Goal: Task Accomplishment & Management: Complete application form

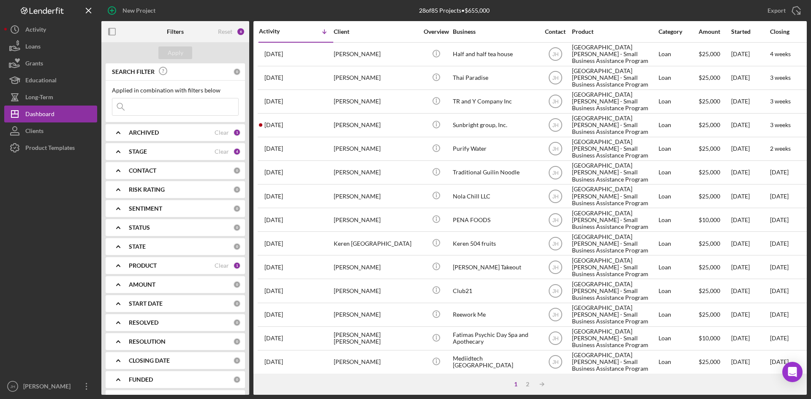
click at [84, 245] on div at bounding box center [50, 267] width 93 height 222
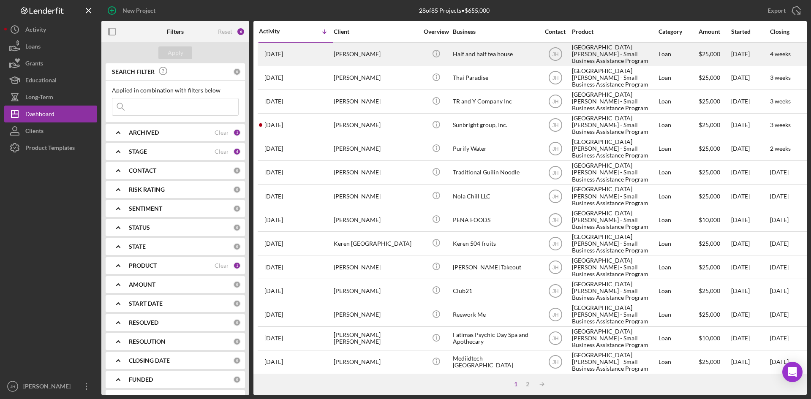
click at [406, 55] on div "[PERSON_NAME]" at bounding box center [376, 54] width 85 height 22
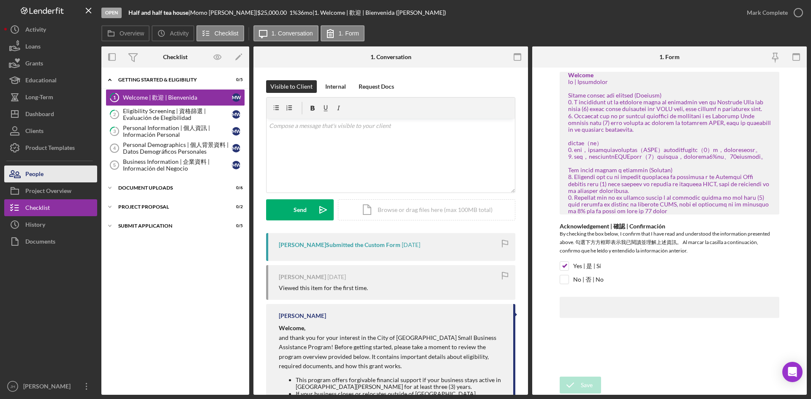
click at [72, 178] on button "People" at bounding box center [50, 174] width 93 height 17
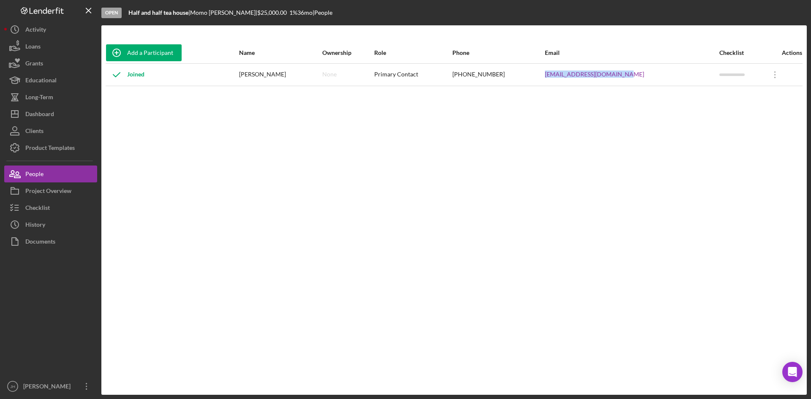
drag, startPoint x: 649, startPoint y: 68, endPoint x: 542, endPoint y: 77, distance: 107.7
click at [542, 77] on tr "Joined Momo Wu None Primary Contact (626) 224-2789 Hhmgmtexecutive@gmail.com Ic…" at bounding box center [454, 74] width 697 height 22
copy tr "Hhmgmtexecutive@gmail.com"
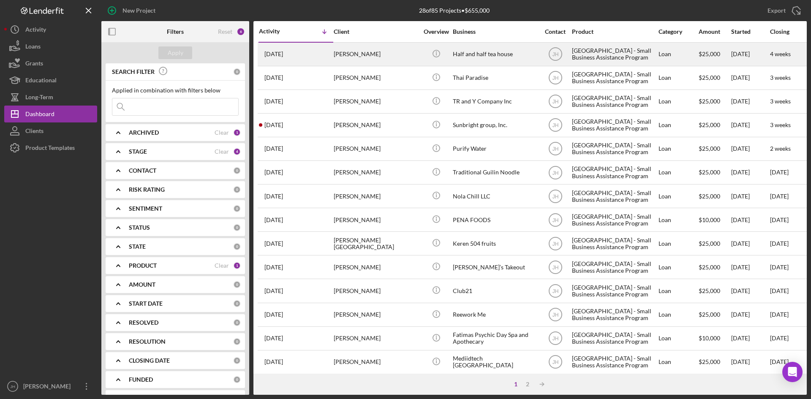
click at [313, 46] on div "[DATE] [PERSON_NAME]" at bounding box center [296, 54] width 74 height 22
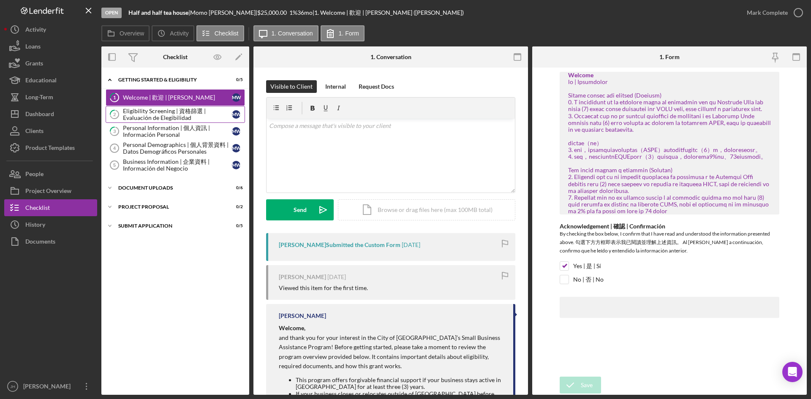
click at [144, 117] on div "Eligibility Screening | 資格篩選 | Evaluación de Elegibilidad" at bounding box center [177, 115] width 109 height 14
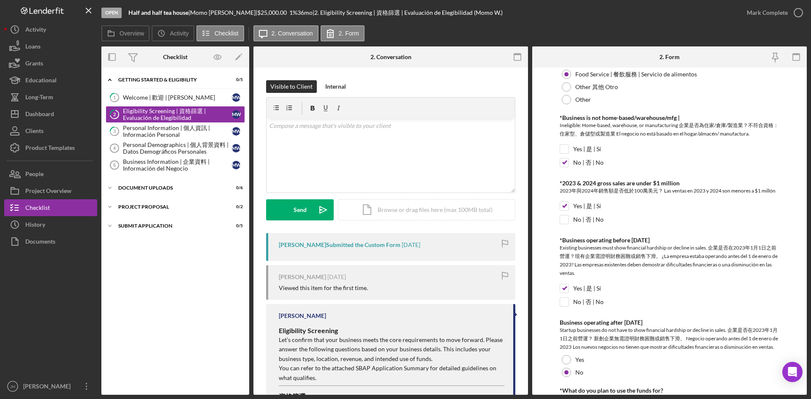
scroll to position [407, 0]
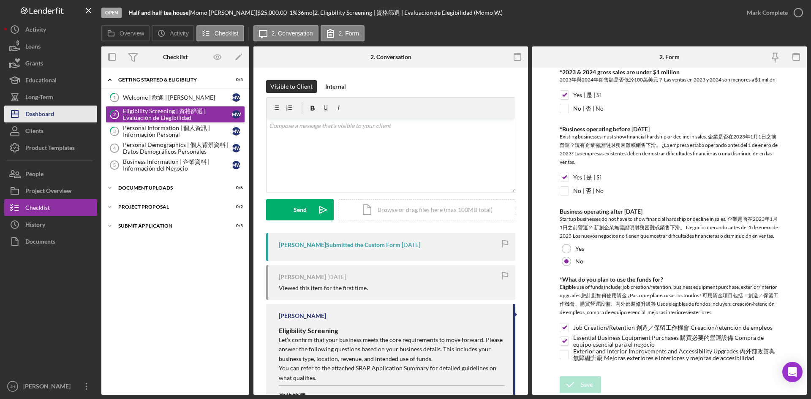
click at [38, 120] on div "Dashboard" at bounding box center [39, 115] width 29 height 19
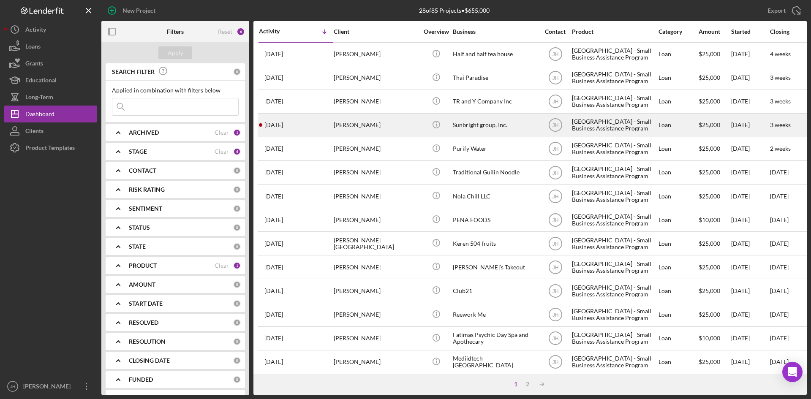
click at [484, 126] on div "Sunbright group, Inc." at bounding box center [495, 125] width 85 height 22
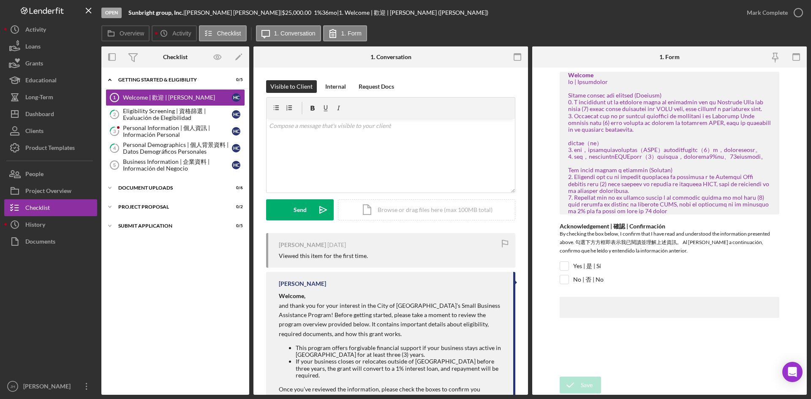
click at [419, 81] on div "Visible to Client Internal Request Docs" at bounding box center [390, 86] width 249 height 13
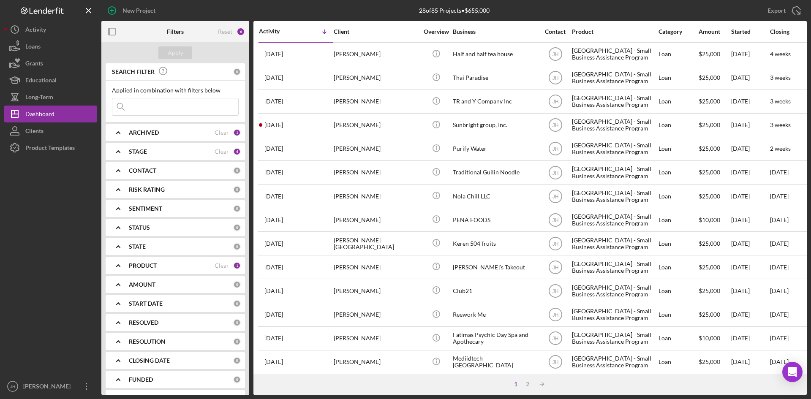
click at [155, 269] on b "PRODUCT" at bounding box center [143, 265] width 28 height 7
click at [117, 296] on input "Start-up Capital" at bounding box center [116, 300] width 8 height 8
checkbox input "true"
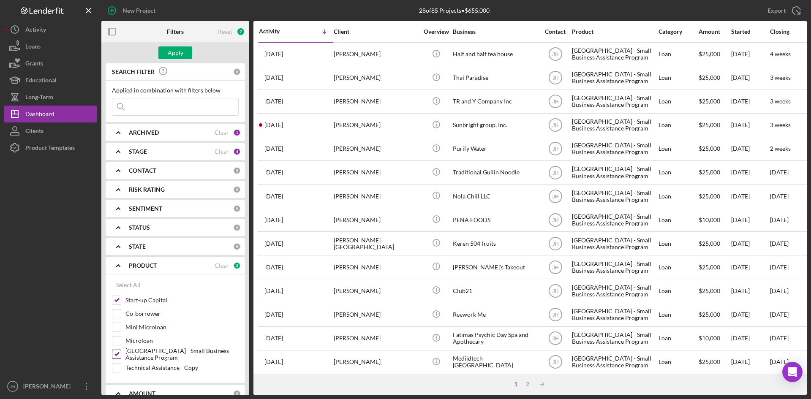
click at [120, 352] on input "[GEOGRAPHIC_DATA] - Small Business Assistance Program" at bounding box center [116, 354] width 8 height 8
checkbox input "false"
click at [161, 158] on div "STAGE Clear 4" at bounding box center [185, 151] width 112 height 17
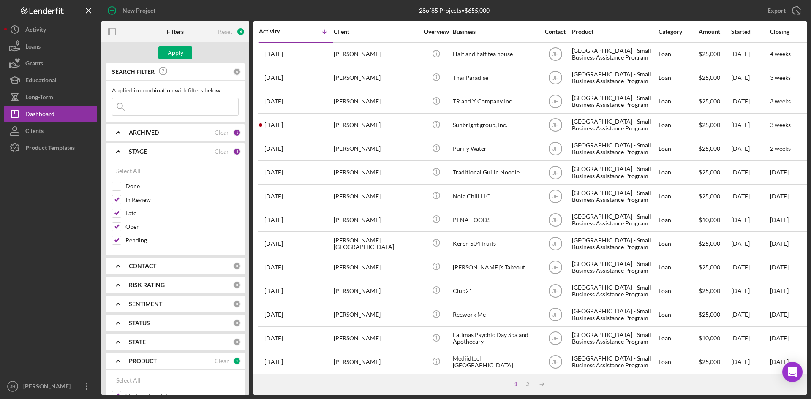
click at [177, 260] on div "CONTACT 0" at bounding box center [185, 266] width 112 height 17
click at [140, 330] on label "Jon Lin" at bounding box center [182, 328] width 113 height 8
click at [121, 330] on input "Jon Lin" at bounding box center [116, 328] width 8 height 8
checkbox input "true"
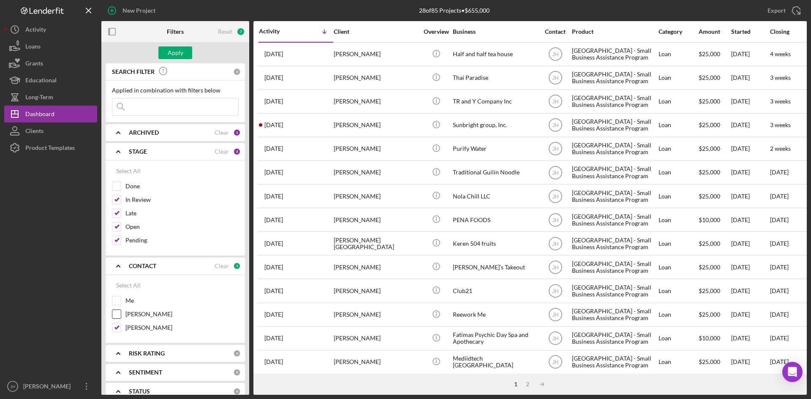
click at [136, 316] on label "Sherry Fong" at bounding box center [182, 314] width 113 height 8
click at [121, 316] on input "Sherry Fong" at bounding box center [116, 314] width 8 height 8
checkbox input "true"
click at [136, 303] on label "Me" at bounding box center [182, 301] width 113 height 8
click at [121, 303] on input "Me" at bounding box center [116, 301] width 8 height 8
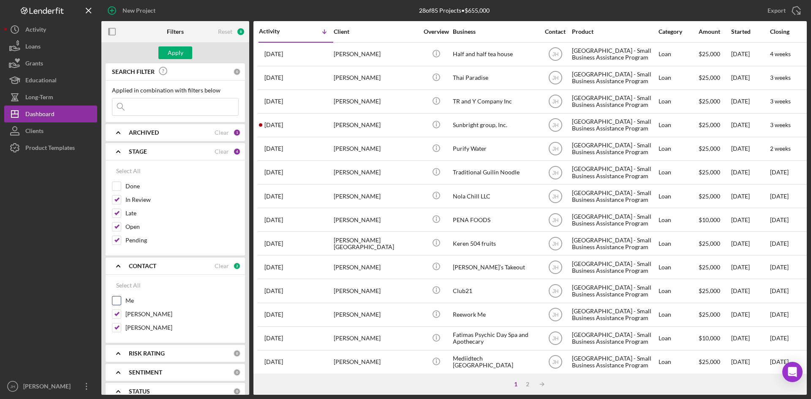
checkbox input "true"
click at [175, 57] on div "Apply" at bounding box center [176, 52] width 16 height 13
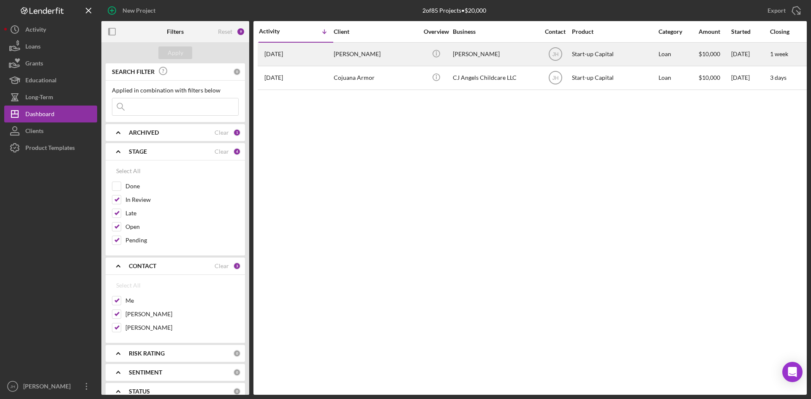
click at [329, 62] on div "1 month ago Bofu Chen" at bounding box center [296, 54] width 74 height 22
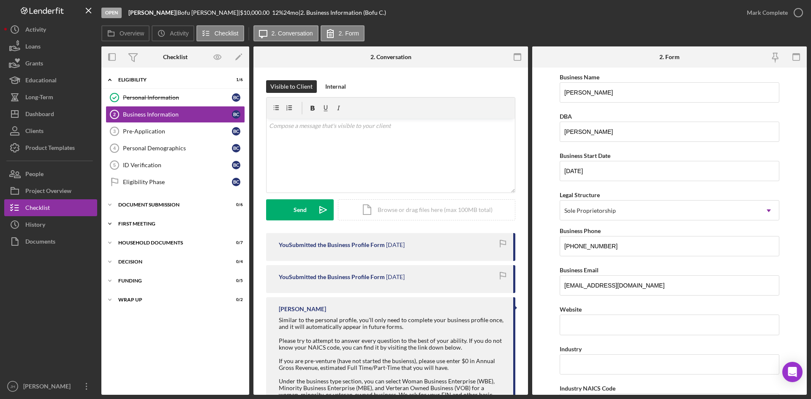
click at [181, 224] on div "First Meeting" at bounding box center [178, 223] width 120 height 5
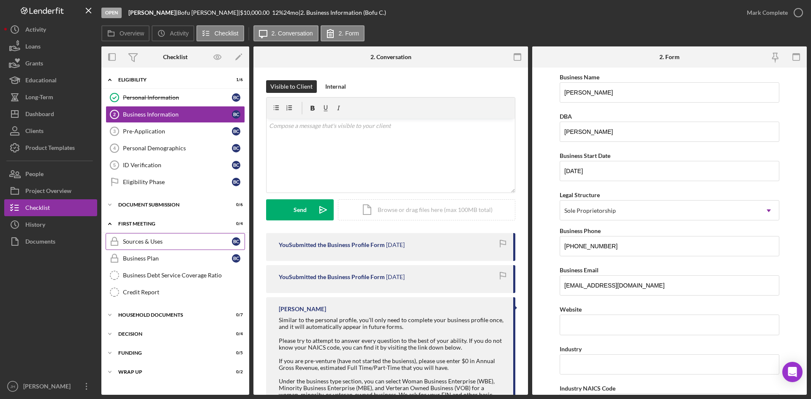
click at [177, 244] on div "Sources & Uses" at bounding box center [177, 241] width 109 height 7
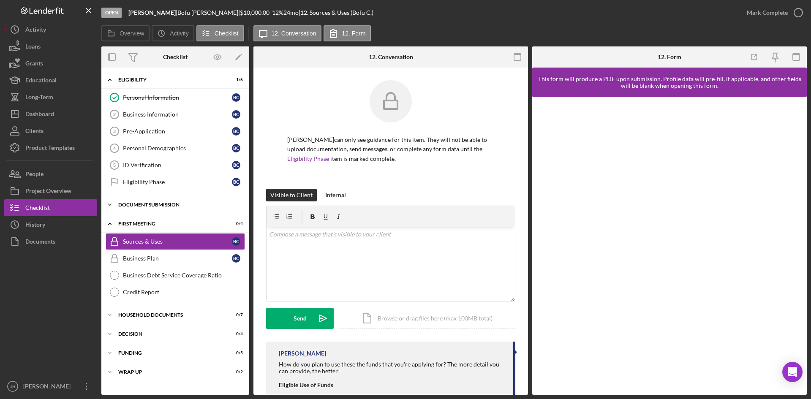
click at [186, 201] on div "Icon/Expander Document Submission 0 / 6" at bounding box center [175, 205] width 148 height 17
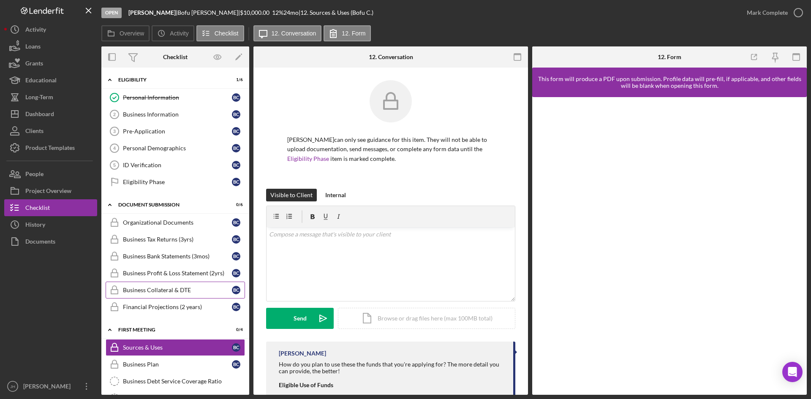
scroll to position [42, 0]
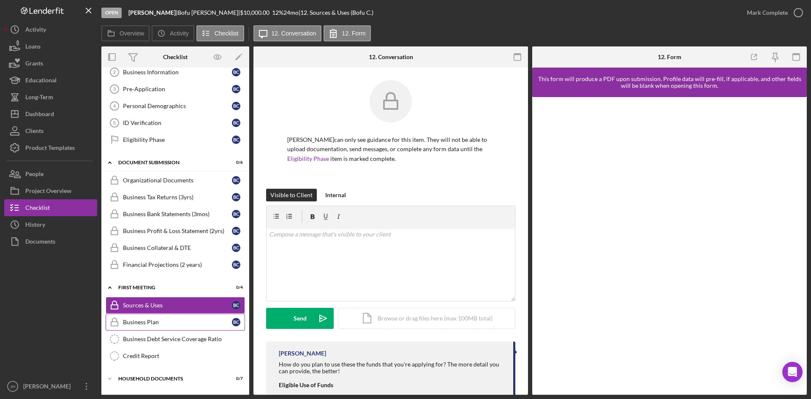
click at [201, 325] on div "Business Plan" at bounding box center [177, 322] width 109 height 7
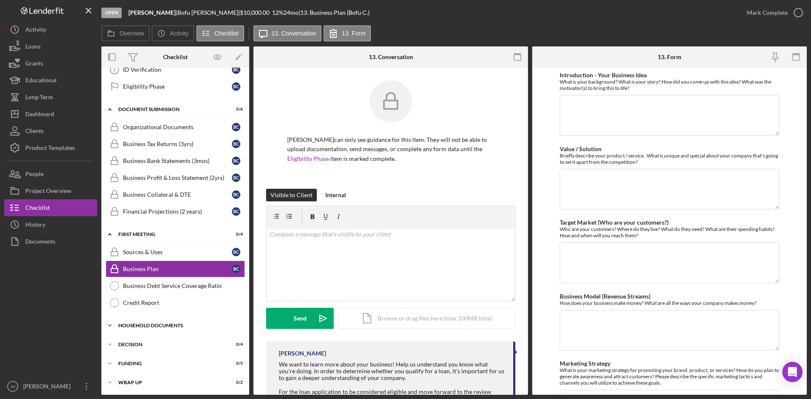
scroll to position [96, 0]
click at [136, 337] on div "Icon/Expander Decision 0 / 4" at bounding box center [175, 344] width 148 height 17
click at [143, 328] on div "Icon/Expander Household Documents 0 / 7" at bounding box center [175, 325] width 148 height 17
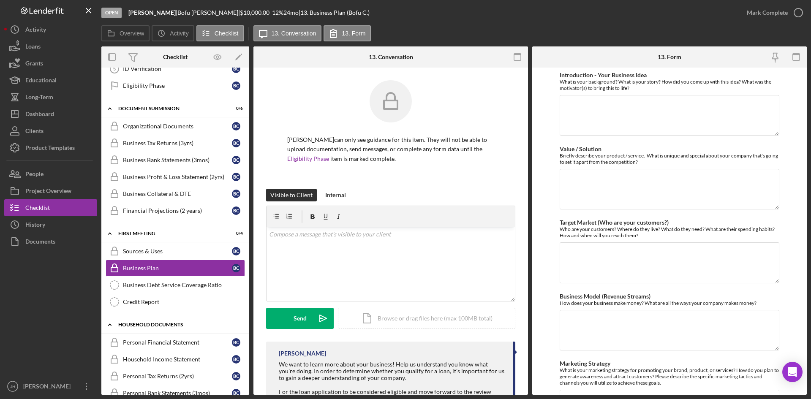
scroll to position [292, 0]
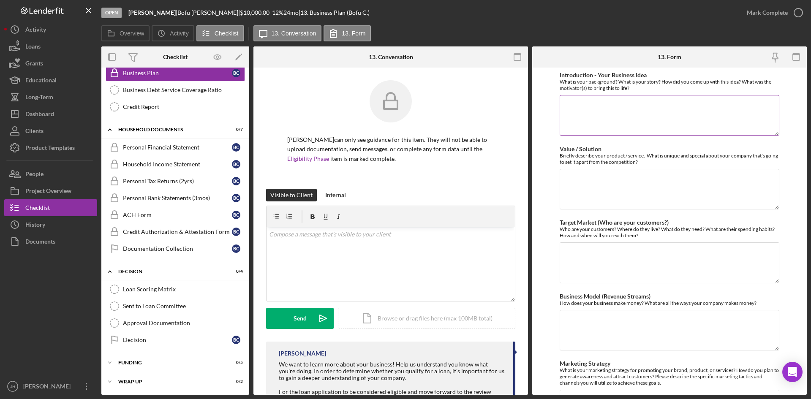
click at [601, 120] on textarea "Introduction - Your Business Idea" at bounding box center [670, 115] width 220 height 41
type textarea "i"
click at [737, 101] on textarea "I worked at a hospital as a electrical repair man fixing multiple categroies of…" at bounding box center [670, 115] width 220 height 41
click at [650, 127] on textarea "I worked at a hospital as a electrical repair man fixing multiple categories of…" at bounding box center [670, 115] width 220 height 41
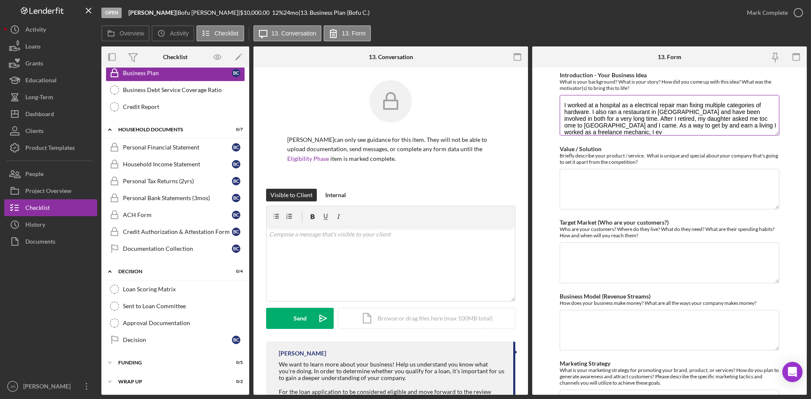
scroll to position [1, 0]
click at [715, 116] on textarea "I worked at a hospital as a electrical repair man fixing multiple categories of…" at bounding box center [670, 115] width 220 height 41
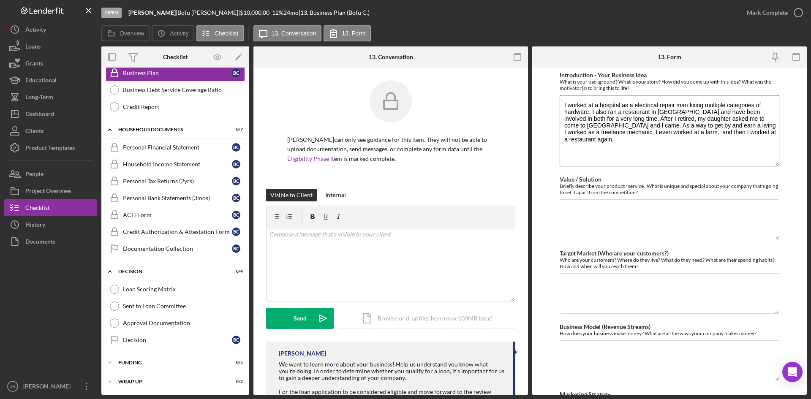
drag, startPoint x: 776, startPoint y: 133, endPoint x: 778, endPoint y: 167, distance: 33.4
click at [778, 167] on form "Introduction - Your Business Idea What is your background? What is your story? …" at bounding box center [669, 232] width 275 height 328
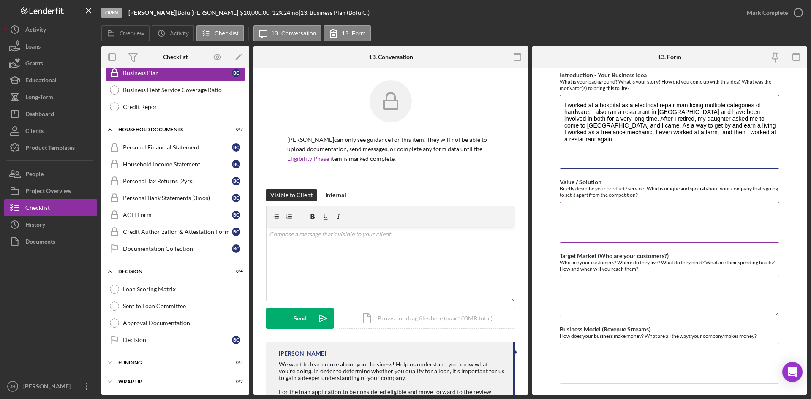
type textarea "I worked at a hospital as a electrical repair man fixing multiple categories of…"
click at [734, 213] on textarea "Value / Solution" at bounding box center [670, 222] width 220 height 41
drag, startPoint x: 559, startPoint y: 188, endPoint x: 650, endPoint y: 189, distance: 90.9
click at [650, 189] on form "Introduction - Your Business Idea What is your background? What is your story? …" at bounding box center [669, 232] width 275 height 328
drag, startPoint x: 694, startPoint y: 287, endPoint x: 685, endPoint y: 296, distance: 12.3
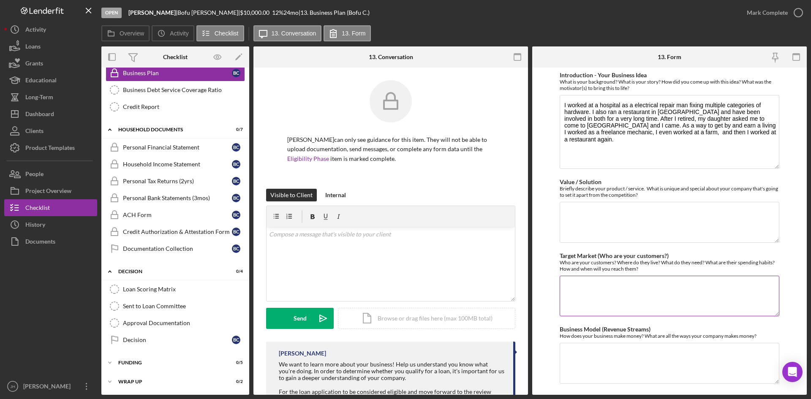
click at [694, 288] on textarea "Target Market (Who are your customers?)" at bounding box center [670, 296] width 220 height 41
click at [664, 233] on textarea "Value / Solution" at bounding box center [670, 222] width 220 height 41
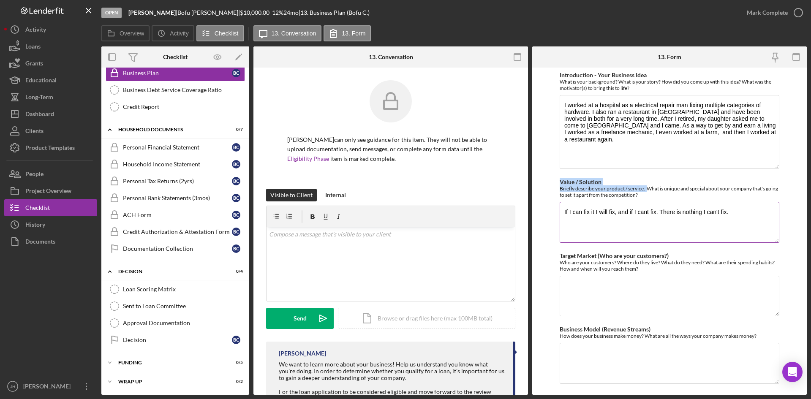
drag, startPoint x: 648, startPoint y: 186, endPoint x: 676, endPoint y: 199, distance: 30.1
click at [676, 199] on div "Value / Solution Briefly describe your product / service. What is unique and sp…" at bounding box center [670, 212] width 220 height 66
click at [677, 195] on div "Briefly describe your product / service. What is unique and special about your …" at bounding box center [670, 192] width 220 height 13
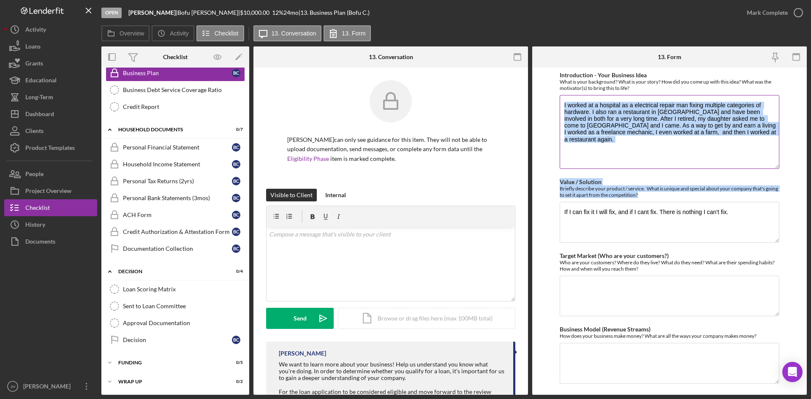
drag, startPoint x: 682, startPoint y: 196, endPoint x: 643, endPoint y: 136, distance: 71.3
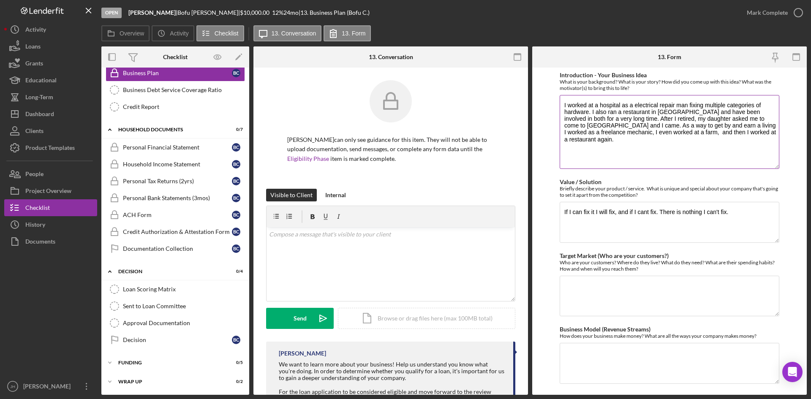
click at [644, 135] on textarea "I worked at a hospital as a electrical repair man fixing multiple categories of…" at bounding box center [670, 132] width 220 height 74
click at [661, 269] on div "Who are your customers? Where do they live? What do they need? What are their s…" at bounding box center [670, 265] width 220 height 13
click at [754, 223] on textarea "If I can fix it I will fix, and if I cant fix. There is nothing I can't fix." at bounding box center [670, 222] width 220 height 41
click at [748, 221] on textarea "If I can fix it I will fix, and if I cant fix. There is nothing I can't fix." at bounding box center [670, 222] width 220 height 41
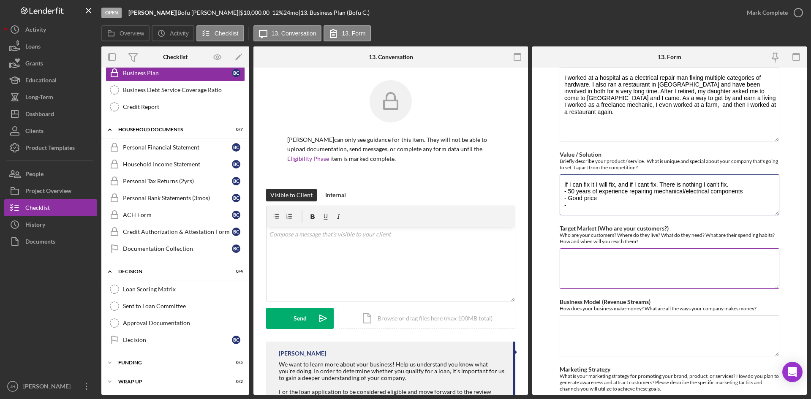
scroll to position [42, 0]
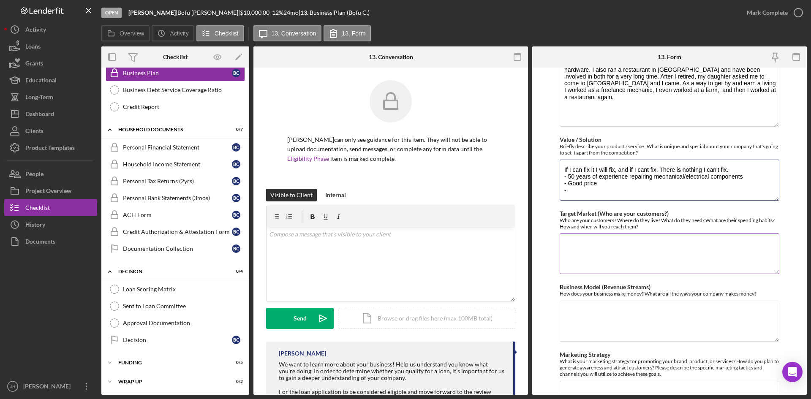
type textarea "If I can fix it I will fix, and if I cant fix. There is nothing I can't fix. - …"
click at [726, 250] on textarea "Target Market (Who are your customers?)" at bounding box center [670, 254] width 220 height 41
click at [710, 265] on textarea "Target Market (Who are your customers?)" at bounding box center [670, 254] width 220 height 41
click at [710, 187] on textarea "If I can fix it I will fix, and if I cant fix. There is nothing I can't fix. - …" at bounding box center [670, 180] width 220 height 41
click at [641, 257] on textarea "Target Market (Who are your customers?)" at bounding box center [670, 254] width 220 height 41
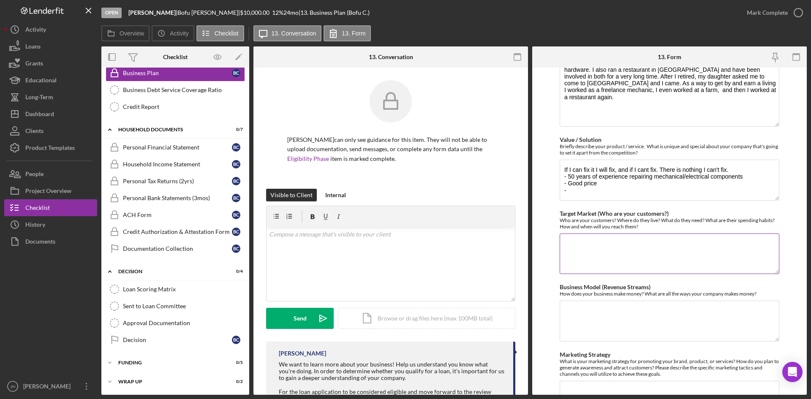
click at [644, 254] on textarea "Target Market (Who are your customers?)" at bounding box center [670, 254] width 220 height 41
type textarea "- Chinese, hometown folk - 40+ / 50+ - Willing to pay for quality work - Quick …"
click at [574, 192] on textarea "If I can fix it I will fix, and if I cant fix. There is nothing I can't fix. - …" at bounding box center [670, 180] width 220 height 41
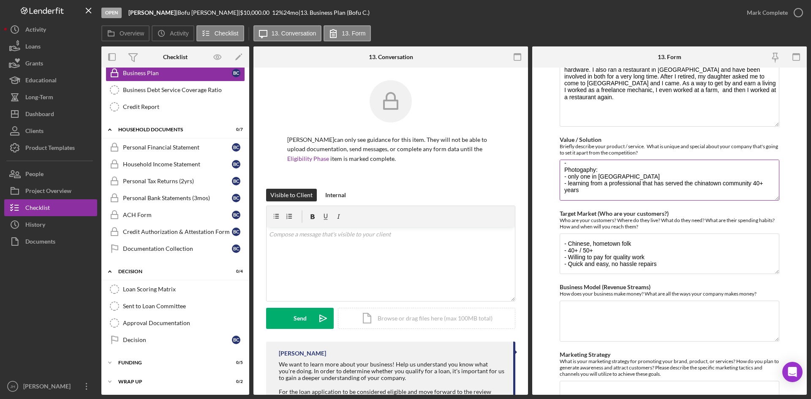
scroll to position [35, 0]
click at [754, 175] on textarea "If I can fix it I will fix, and if I cant fix. There is nothing I can't fix. - …" at bounding box center [670, 180] width 220 height 41
click at [753, 182] on textarea "If I can fix it I will fix, and if I cant fix. There is nothing I can't fix. - …" at bounding box center [670, 180] width 220 height 41
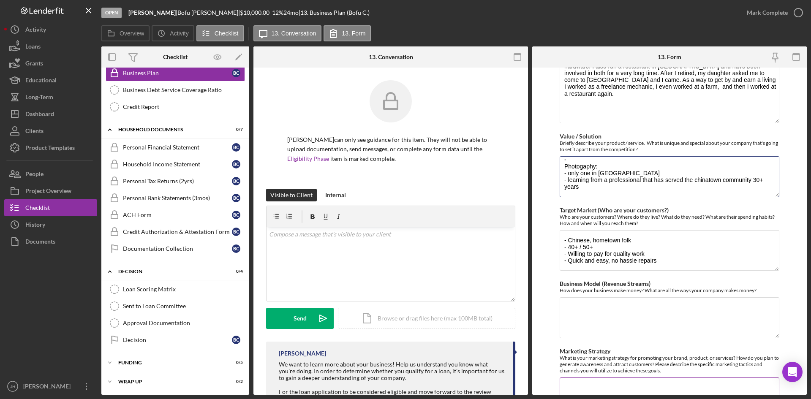
scroll to position [42, 0]
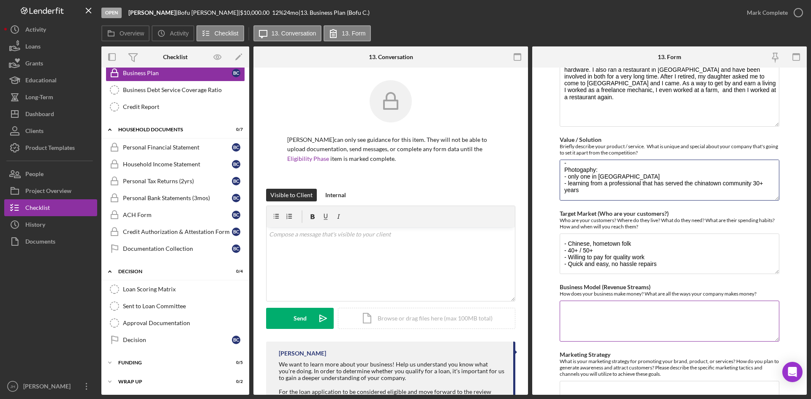
type textarea "If I can fix it I will fix, and if I cant fix. There is nothing I can't fix. - …"
click at [635, 317] on textarea "Business Model (Revenue Streams)" at bounding box center [670, 321] width 220 height 41
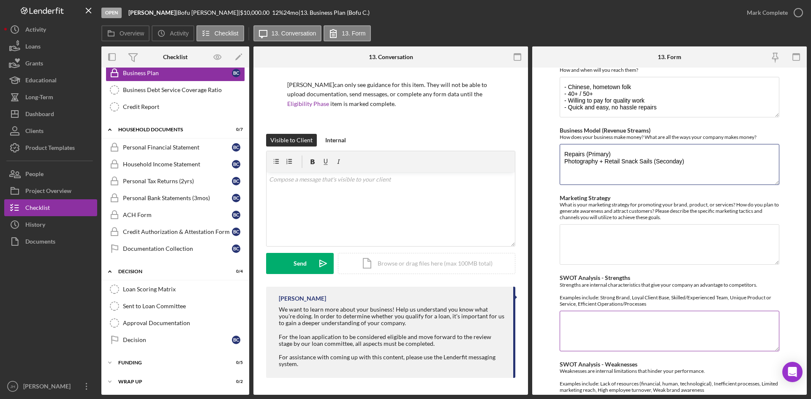
scroll to position [211, 0]
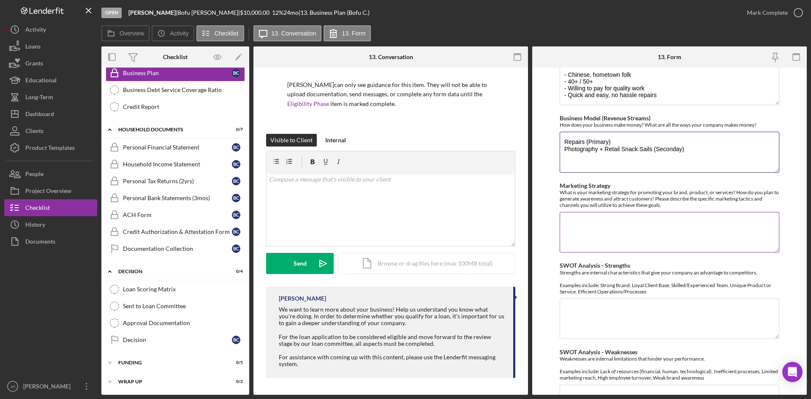
type textarea "Repairs (Primary) Photography + Retail Snack Sails (Seconday)"
click at [628, 240] on textarea "Marketing Strategy" at bounding box center [670, 232] width 220 height 41
type textarea "Business cards, flyers, stand."
click at [627, 320] on textarea "SWOT Analysis - Strengths" at bounding box center [670, 319] width 220 height 41
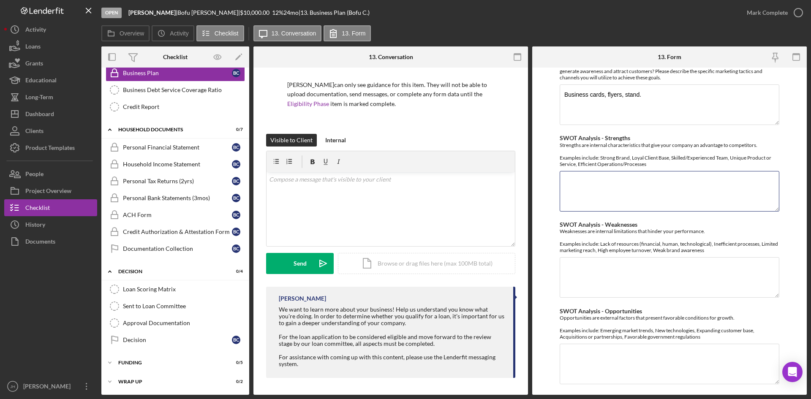
scroll to position [320, 0]
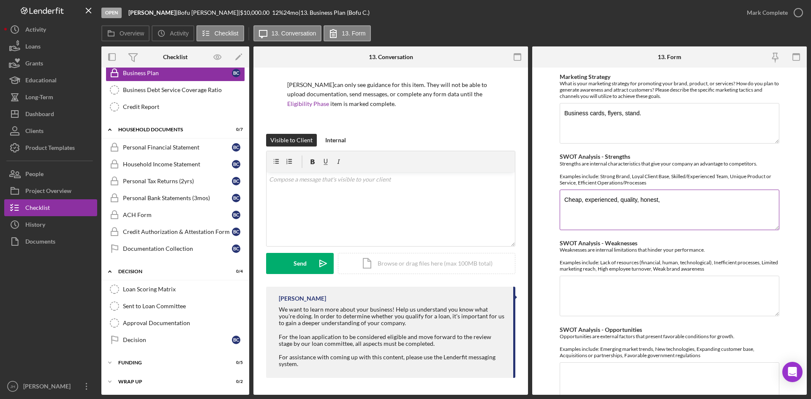
click at [619, 193] on textarea "Cheap, experienced, quality, honest," at bounding box center [670, 210] width 220 height 41
click at [634, 199] on textarea "Cheap, experienced, quality, honest," at bounding box center [670, 210] width 220 height 41
click at [636, 205] on textarea "Cheap, experienced, quality, honest," at bounding box center [670, 210] width 220 height 41
click at [665, 200] on textarea "Cheap, experienced, quality, honest," at bounding box center [670, 210] width 220 height 41
click at [636, 229] on textarea "Cheap, experienced, quality, honest, fast" at bounding box center [670, 210] width 220 height 41
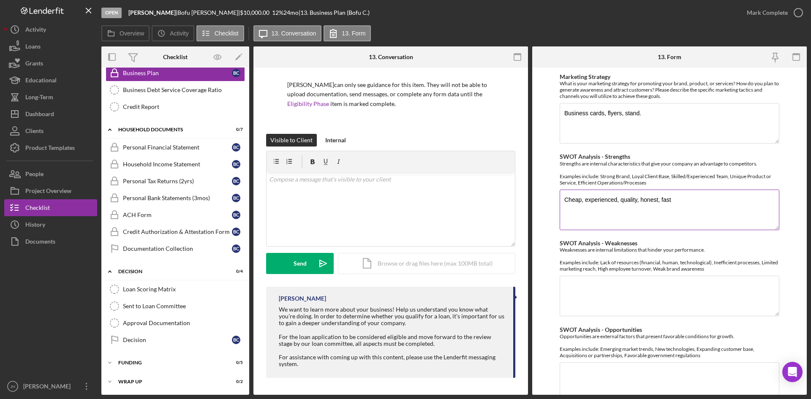
click at [680, 207] on textarea "Cheap, experienced, quality, honest, fast" at bounding box center [670, 210] width 220 height 41
click at [686, 199] on textarea "Cheap, experienced, quality, honest, fast" at bounding box center [670, 210] width 220 height 41
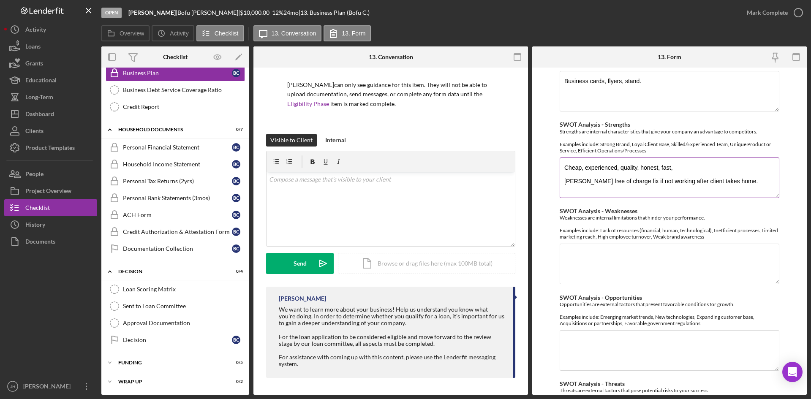
scroll to position [405, 0]
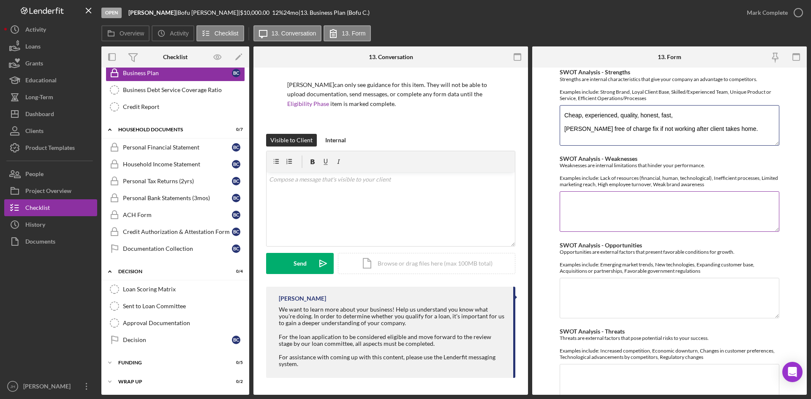
type textarea "Cheap, experienced, quality, honest, fast, hassle free of charge fix if not wor…"
click at [694, 210] on textarea "SWOT Analysis - Weaknesses" at bounding box center [670, 211] width 220 height 41
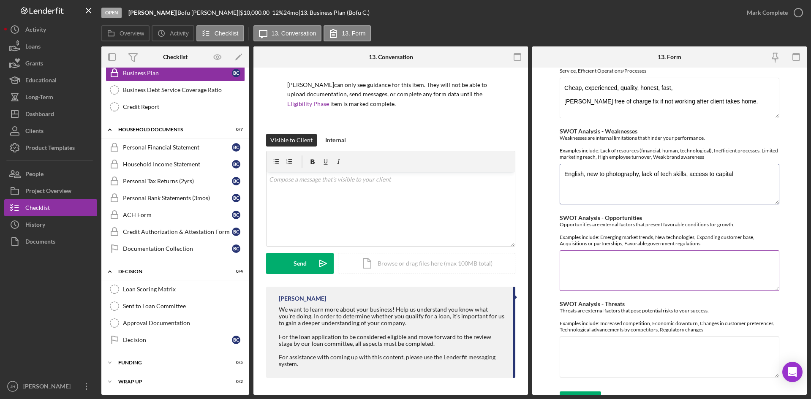
scroll to position [447, 0]
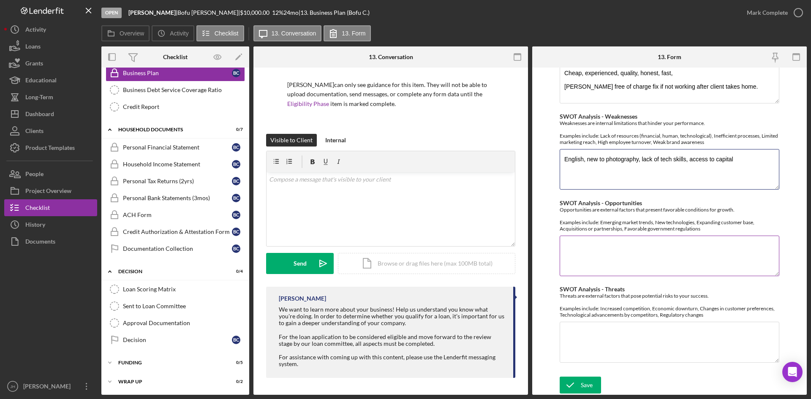
type textarea "English, new to photography, lack of tech skills, access to capital"
click at [628, 253] on textarea "SWOT Analysis - Opportunities" at bounding box center [670, 256] width 220 height 41
type textarea "Only photography stuio in Chinatown, repairman in Chinatown, google ads with pa…"
click at [601, 333] on textarea "SWOT Analysis - Threats" at bounding box center [670, 342] width 220 height 41
click at [614, 190] on textarea "English, new to photography, lack of tech skills, access to capital" at bounding box center [670, 169] width 220 height 41
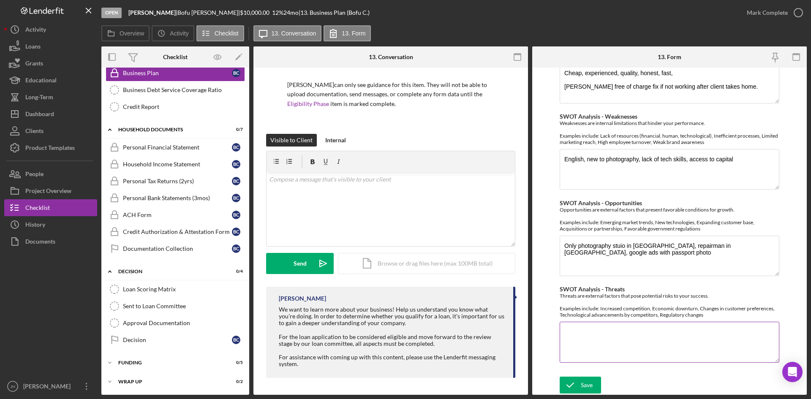
click at [590, 351] on textarea "SWOT Analysis - Threats" at bounding box center [670, 342] width 220 height 41
click at [611, 331] on textarea "SWOT Analysis - Threats" at bounding box center [670, 342] width 220 height 41
click at [609, 343] on textarea "SWOT Analysis - Threats" at bounding box center [670, 342] width 220 height 41
click at [601, 334] on textarea "SWOT Analysis - Threats" at bounding box center [670, 342] width 220 height 41
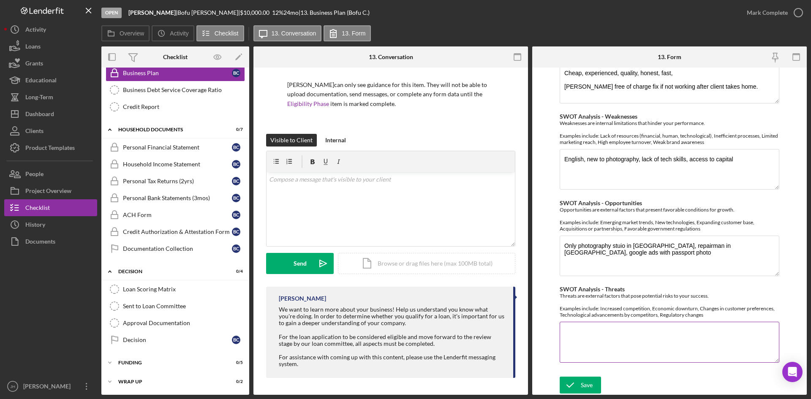
click at [601, 353] on textarea "SWOT Analysis - Threats" at bounding box center [670, 342] width 220 height 41
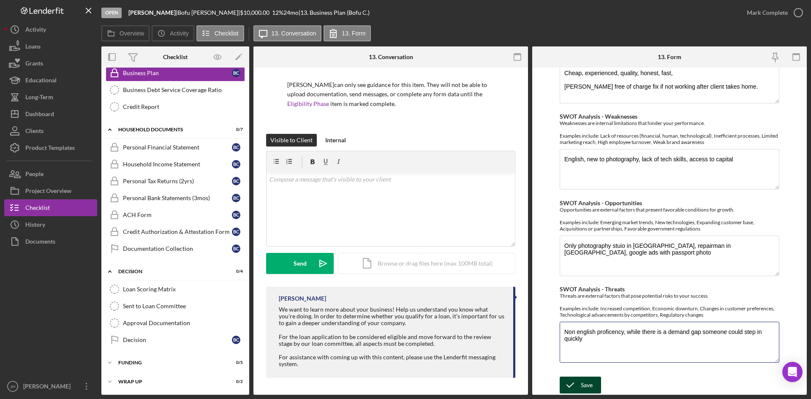
type textarea "Non english proficency, while there is a demand gap someone could step in quick…"
click at [592, 380] on div "Save" at bounding box center [587, 385] width 12 height 17
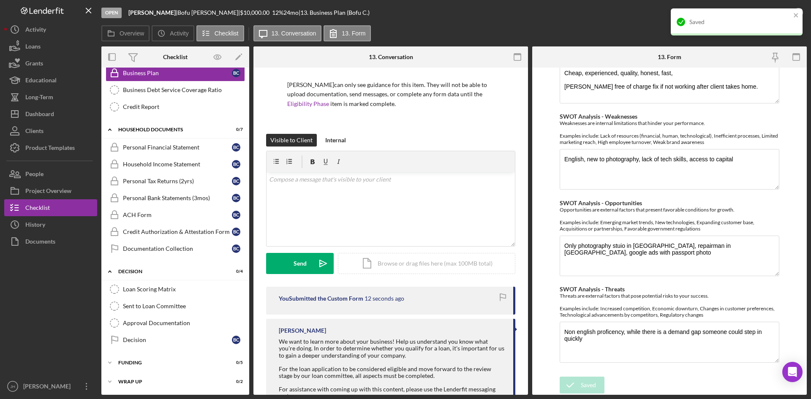
drag, startPoint x: 767, startPoint y: 15, endPoint x: 759, endPoint y: 18, distance: 8.3
click at [769, 10] on div "Saved" at bounding box center [736, 25] width 135 height 37
click at [797, 12] on icon "close" at bounding box center [797, 15] width 6 height 7
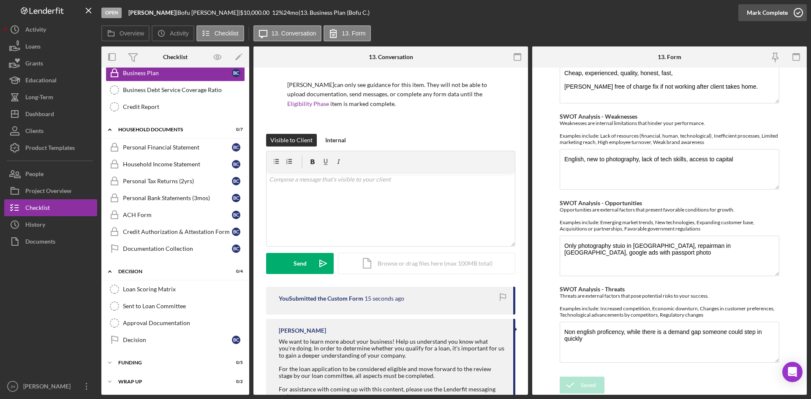
click at [799, 11] on icon "button" at bounding box center [798, 12] width 21 height 21
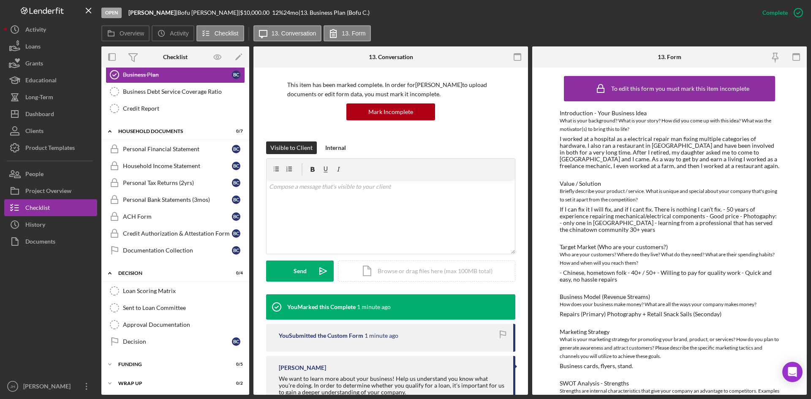
scroll to position [292, 0]
